Goal: Task Accomplishment & Management: Manage account settings

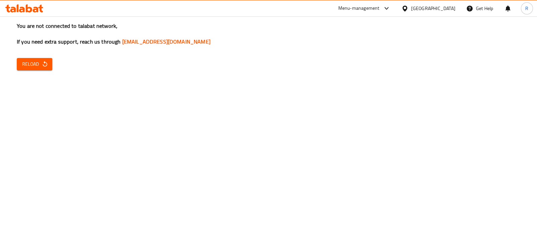
click at [43, 63] on icon "button" at bounding box center [45, 64] width 7 height 7
click at [45, 63] on icon "button" at bounding box center [45, 64] width 4 height 6
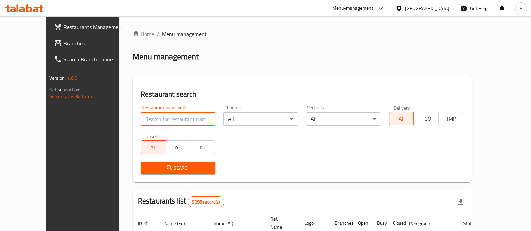
click at [176, 119] on input "search" at bounding box center [178, 118] width 75 height 13
type input "some burg"
click button "Search" at bounding box center [178, 168] width 75 height 12
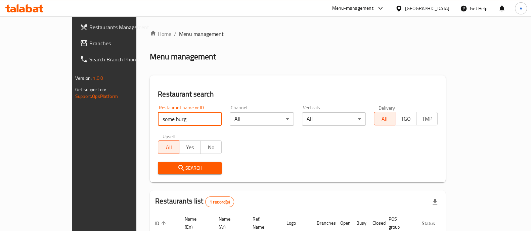
scroll to position [55, 0]
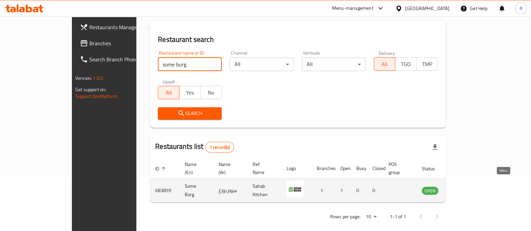
click at [465, 187] on icon "enhanced table" at bounding box center [461, 191] width 8 height 8
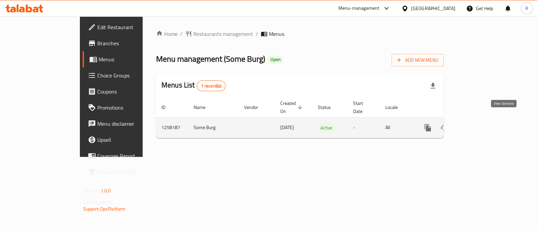
click at [481, 124] on icon "enhanced table" at bounding box center [476, 128] width 8 height 8
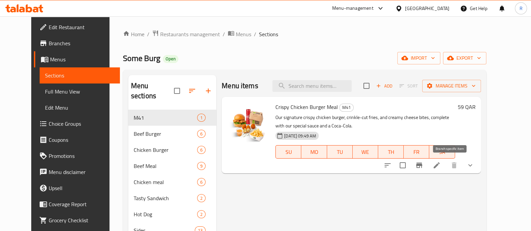
click at [422, 165] on icon "Branch-specific-item" at bounding box center [419, 165] width 6 height 5
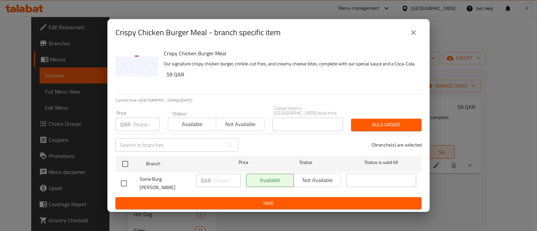
click at [313, 181] on div "Available Not available" at bounding box center [293, 180] width 95 height 13
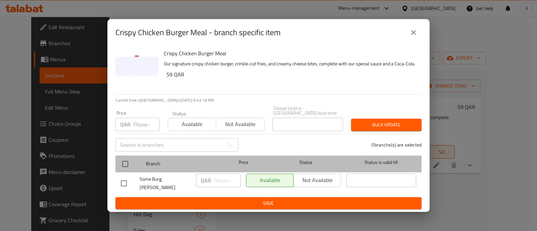
click at [117, 168] on div "Branch Price Status Status is valid till" at bounding box center [269, 164] width 306 height 17
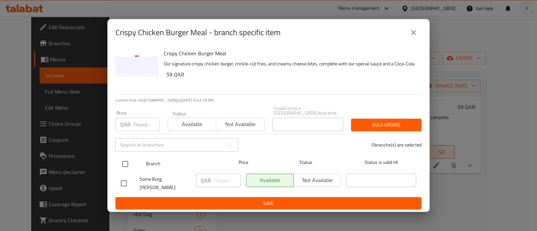
click at [126, 164] on input "checkbox" at bounding box center [125, 164] width 14 height 14
checkbox input "true"
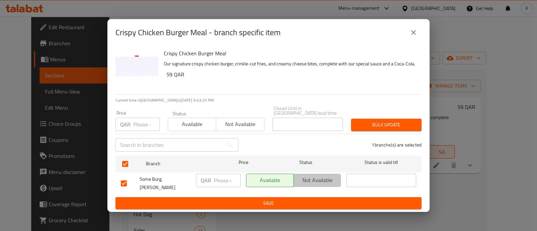
click at [318, 180] on span "Not available" at bounding box center [317, 181] width 42 height 10
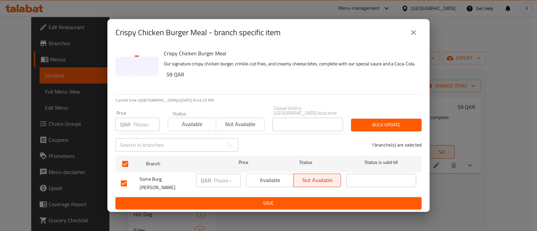
click at [301, 199] on span "Save" at bounding box center [268, 203] width 295 height 8
